Goal: Task Accomplishment & Management: Manage account settings

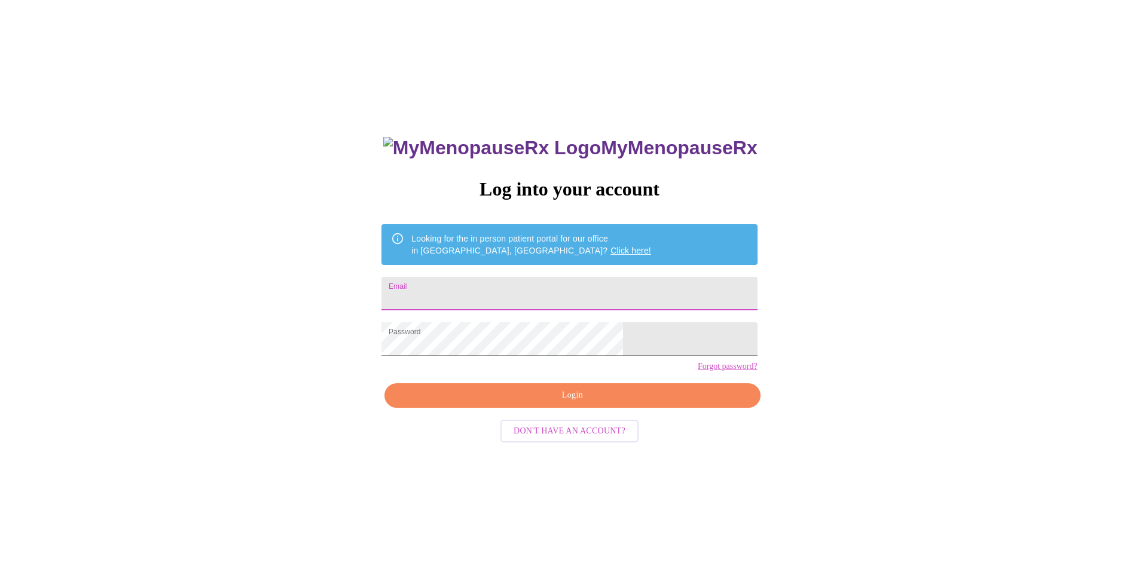
click at [609, 288] on input "Email" at bounding box center [570, 293] width 376 height 33
type input "[EMAIL_ADDRESS][DOMAIN_NAME]"
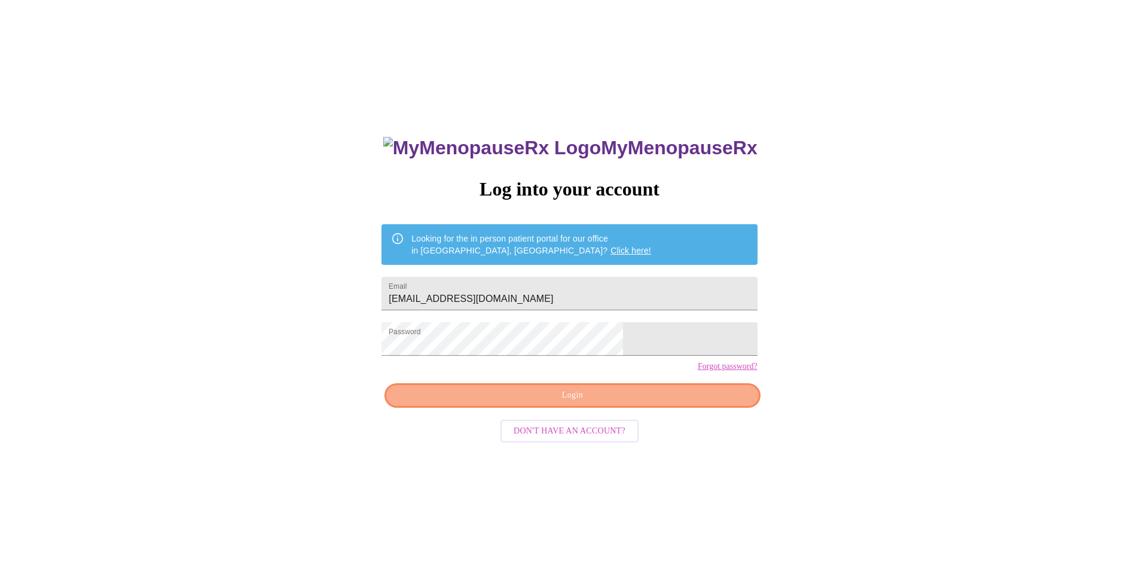
click at [664, 408] on button "Login" at bounding box center [573, 395] width 376 height 25
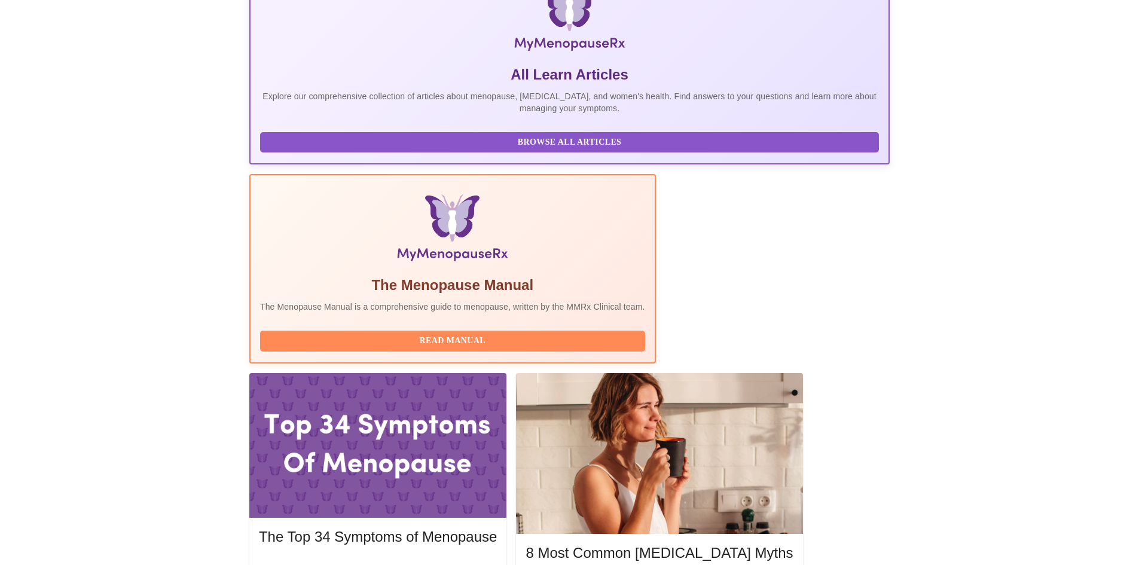
scroll to position [225, 0]
